Goal: Obtain resource: Obtain resource

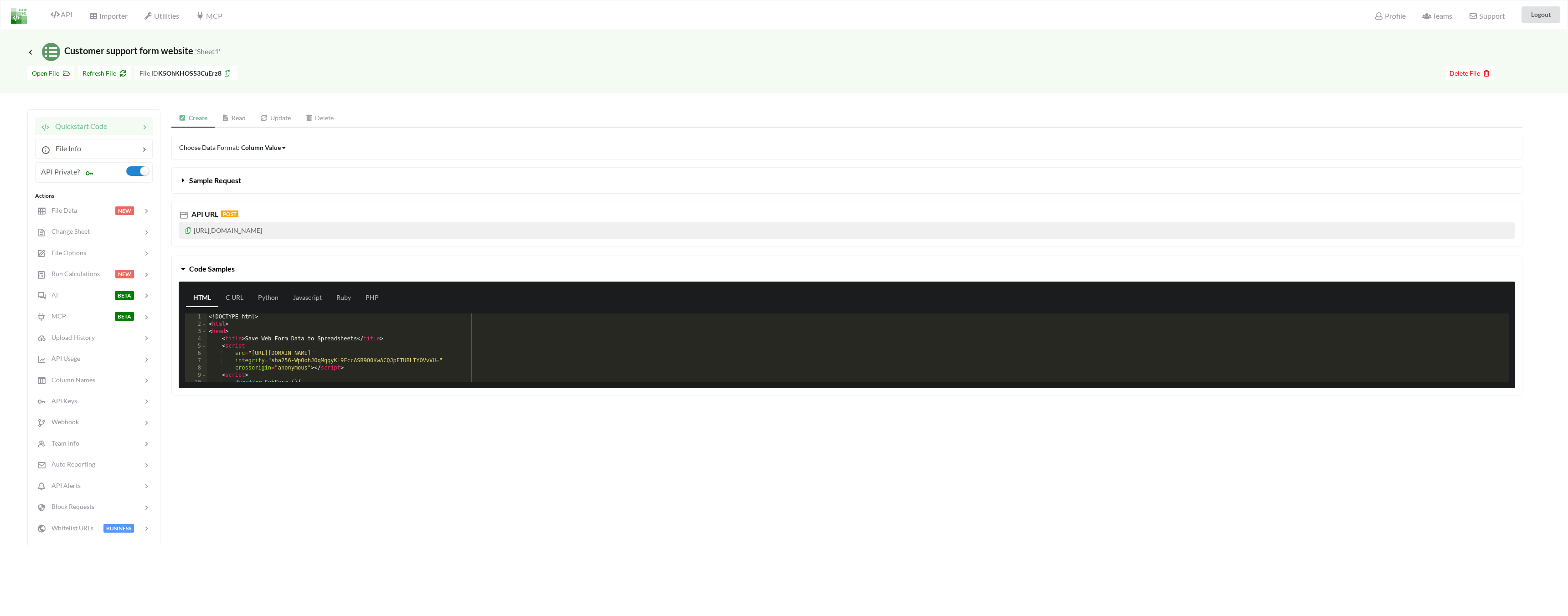
click at [34, 52] on span "Icon Link" at bounding box center [31, 51] width 8 height 7
click at [28, 52] on icon at bounding box center [30, 52] width 8 height 7
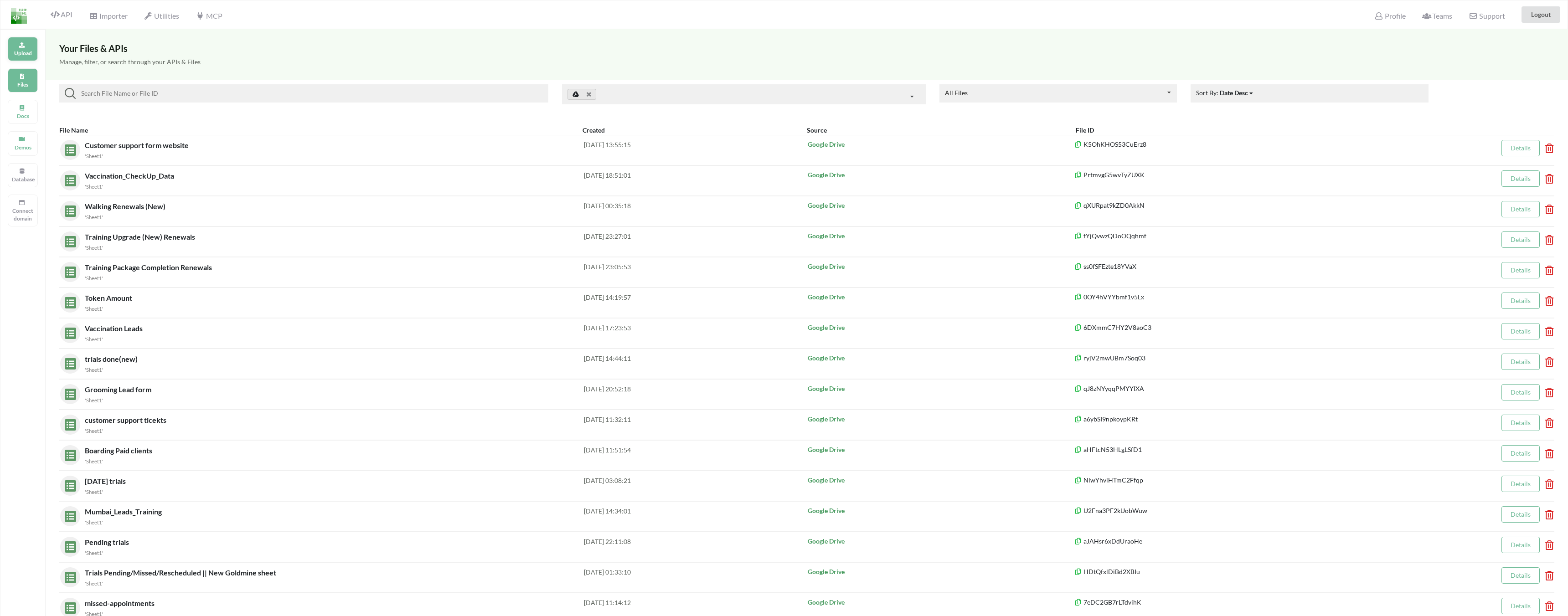
click at [22, 47] on div "Upload" at bounding box center [22, 49] width 30 height 24
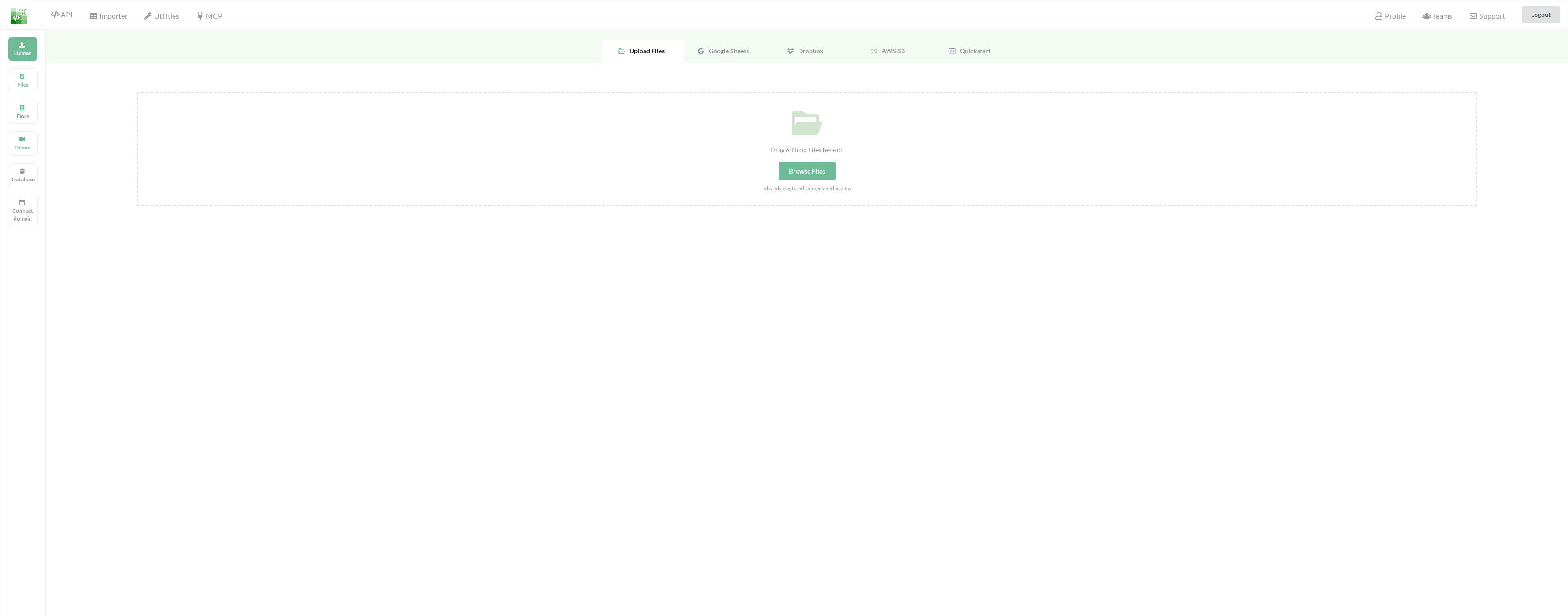
click at [713, 56] on div "Google Sheets" at bounding box center [724, 51] width 82 height 22
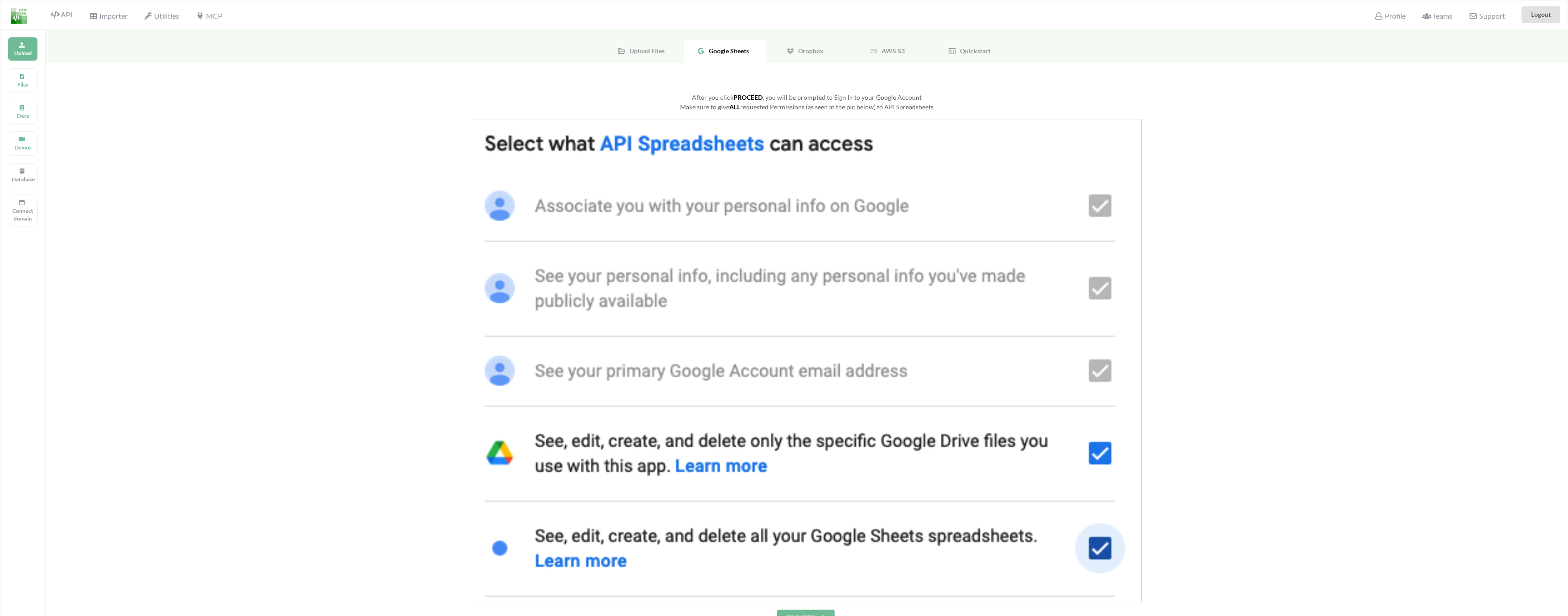
click at [790, 609] on button "PROCEED" at bounding box center [805, 618] width 58 height 17
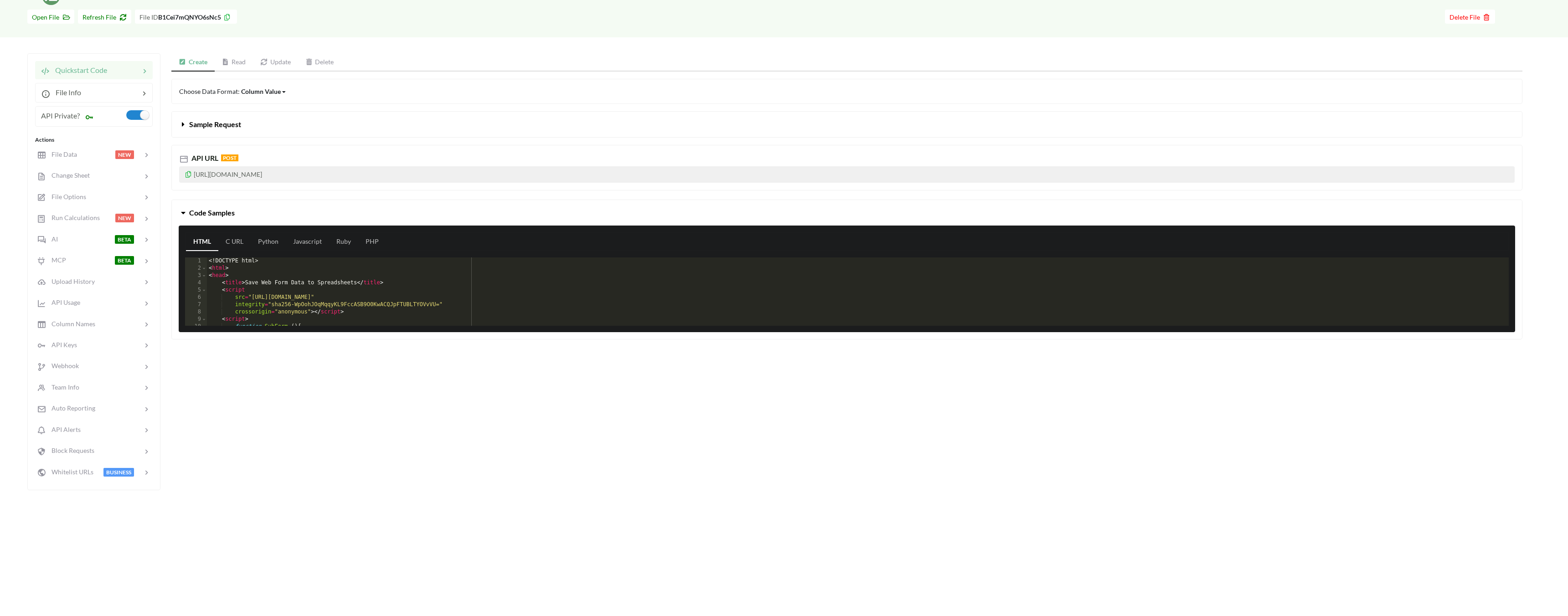
scroll to position [35, 0]
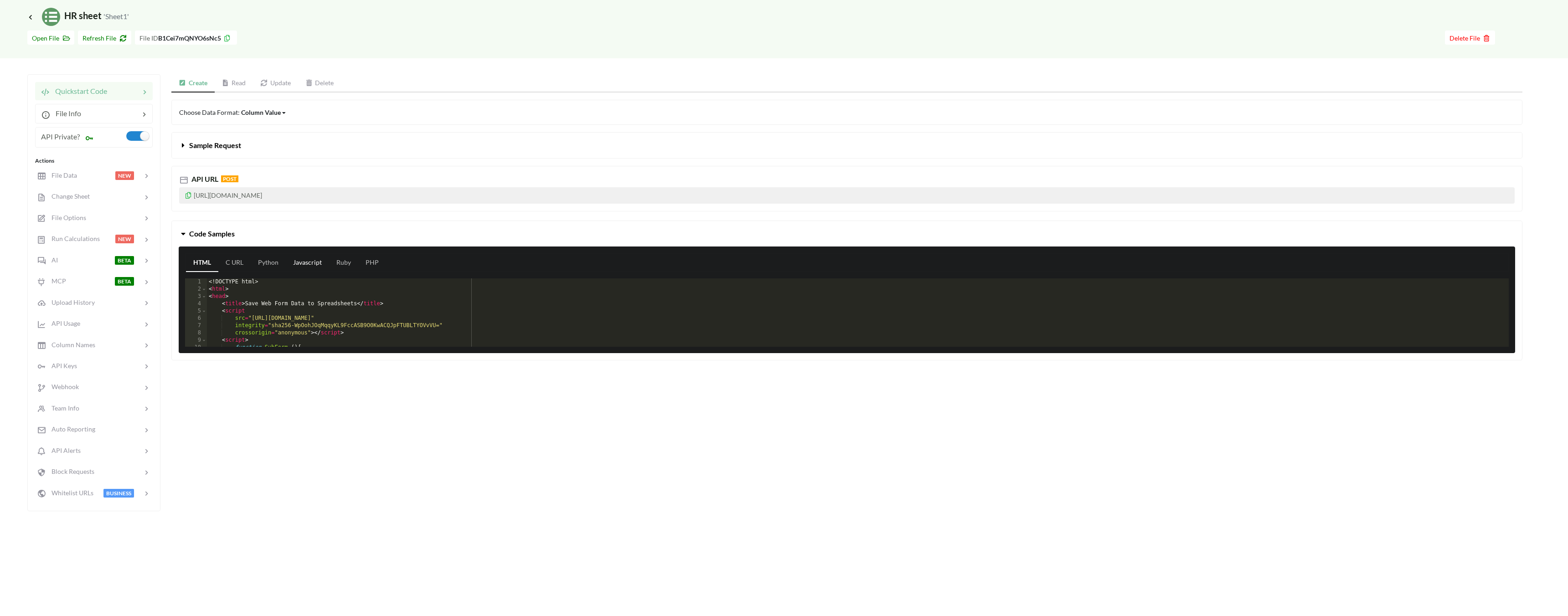
click at [308, 263] on link "Javascript" at bounding box center [307, 263] width 43 height 19
click at [315, 325] on div "fetch ( "[URL][DOMAIN_NAME]" , { method : "POST" , headers : { "accessKey" : "9…" at bounding box center [858, 319] width 1302 height 83
click at [319, 321] on div "fetch ( "[URL][DOMAIN_NAME]" , { method : "POST" , headers : { "accessKey" : "9…" at bounding box center [858, 319] width 1302 height 83
